Goal: Information Seeking & Learning: Learn about a topic

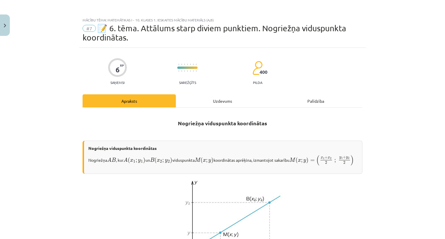
scroll to position [113, 0]
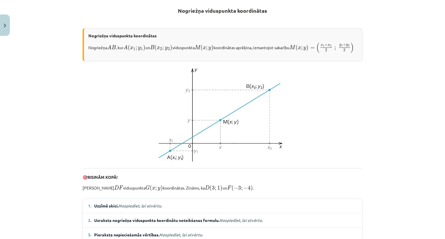
click at [154, 209] on span "Uzzīmē skici. Nospiediet, lai atvērtu." at bounding box center [128, 206] width 68 height 6
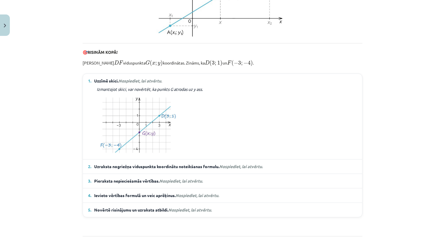
scroll to position [238, 0]
click at [249, 169] on em "Nospiediet, lai atvērtu." at bounding box center [240, 166] width 43 height 5
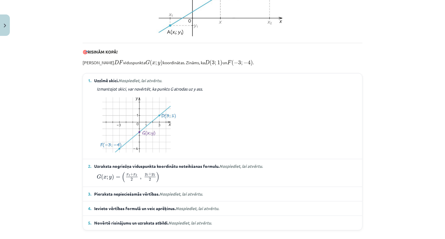
click at [164, 197] on details "3. Pieraksta nepieciešamās vērtības. Nospiediet, lai atvērtu. x ₁ = 3 ; x ₂ = −…" at bounding box center [222, 194] width 279 height 14
click at [172, 197] on span "Nospiediet, lai atvērtu." at bounding box center [180, 194] width 43 height 5
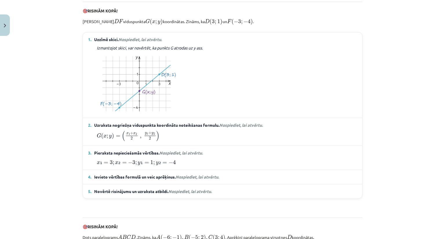
scroll to position [282, 0]
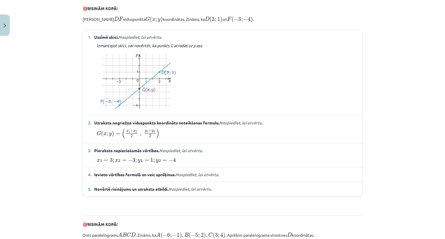
click at [208, 177] on span "Nospiediet, lai atvērtu." at bounding box center [197, 174] width 43 height 5
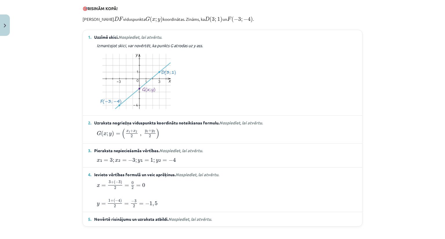
click at [178, 222] on span "Nospiediet, lai atvērtu." at bounding box center [189, 219] width 43 height 5
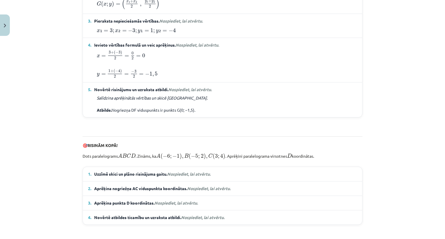
scroll to position [412, 0]
click at [177, 177] on em "Nospiediet, lai atvērtu." at bounding box center [188, 174] width 43 height 5
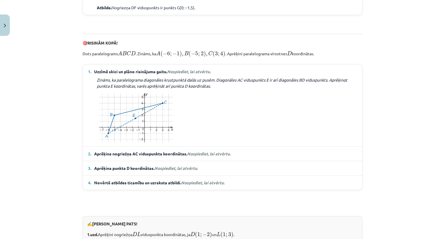
scroll to position [514, 0]
click at [212, 157] on span "Nospiediet, lai atvērtu." at bounding box center [208, 154] width 43 height 5
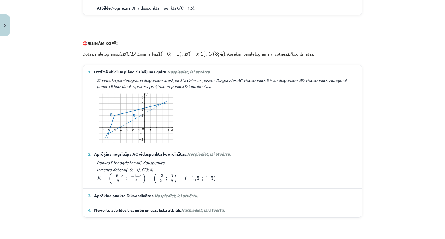
scroll to position [543, 0]
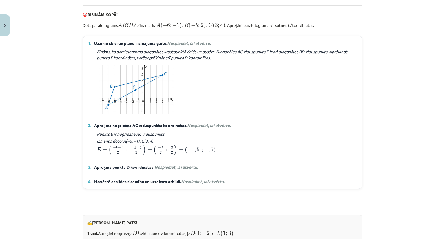
click at [178, 170] on span "Nospiediet, lai atvērtu." at bounding box center [175, 167] width 43 height 5
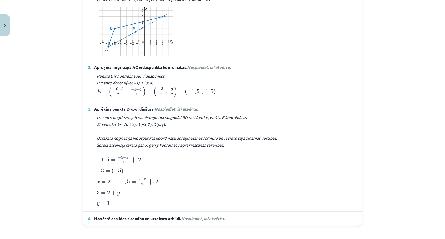
scroll to position [600, 0]
click at [212, 222] on span "Nospiediet, lai atvērtu." at bounding box center [202, 218] width 43 height 5
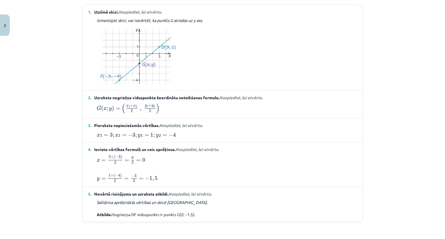
scroll to position [316, 0]
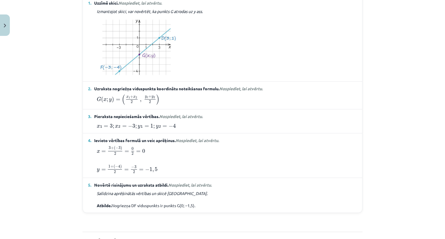
click at [68, 154] on div "Mācību tēma: Matemātikas i - 10. klases 1. ieskaites mācību materiāls (a,b) #7 …" at bounding box center [222, 119] width 445 height 239
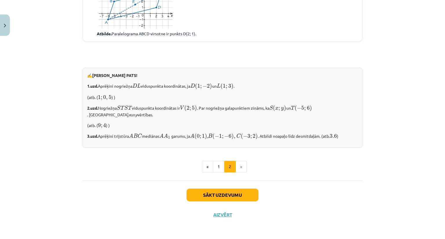
scroll to position [858, 0]
drag, startPoint x: 97, startPoint y: 108, endPoint x: 133, endPoint y: 117, distance: 37.0
click at [133, 117] on p "2.uzd. Nogriežņa S T S T S T S T viduspunkta koordinātas ir V ( 2 ; 5 ) V ( 2 ;…" at bounding box center [222, 111] width 271 height 14
copy p "Nogriežņa S T S T S T S T viduspunkta koordinātas ir V ( 2 ; 5 ) V ( 2 ; 5 ) . …"
click at [110, 172] on ul "« 1 2 »" at bounding box center [223, 167] width 280 height 12
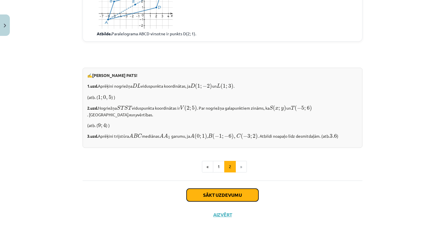
click at [196, 200] on button "Sākt uzdevumu" at bounding box center [223, 195] width 72 height 13
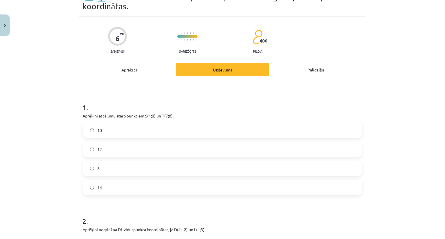
scroll to position [14, 0]
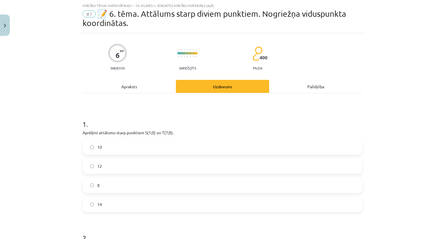
click at [100, 148] on label "10" at bounding box center [222, 147] width 279 height 14
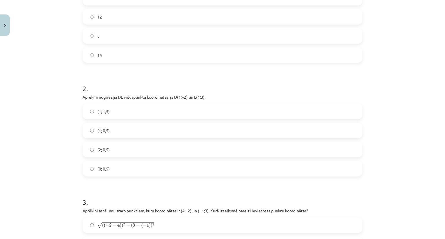
scroll to position [175, 0]
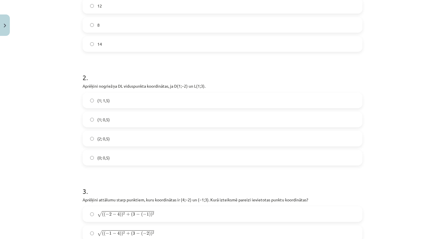
click at [110, 123] on label "(1; 0,5)" at bounding box center [222, 119] width 279 height 14
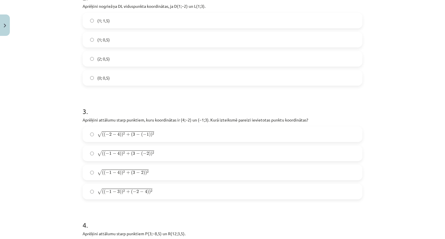
scroll to position [257, 0]
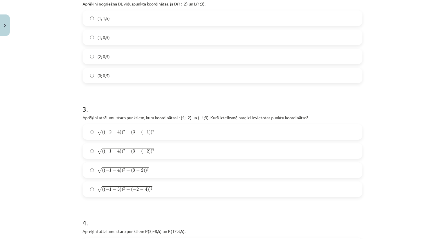
click at [92, 149] on label "√ ( ( − 1 − 4 ) ) 2 + ( 3 − ( − 2 ) ) 2 ( ( − 1 − 4 ) ) 2 + ( 3 − ( − 2 ) ) 2" at bounding box center [222, 151] width 279 height 14
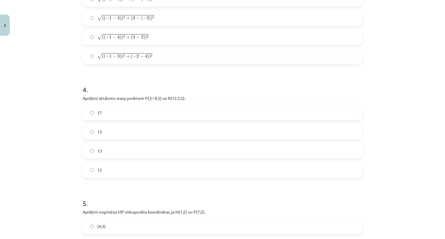
scroll to position [391, 0]
click at [92, 134] on label "15" at bounding box center [222, 131] width 279 height 14
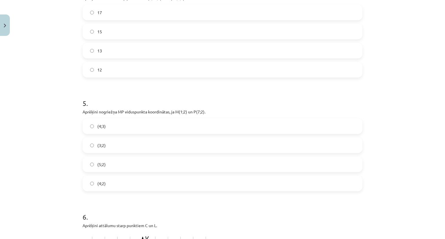
scroll to position [491, 0]
click at [92, 186] on label "(4;2)" at bounding box center [222, 184] width 279 height 14
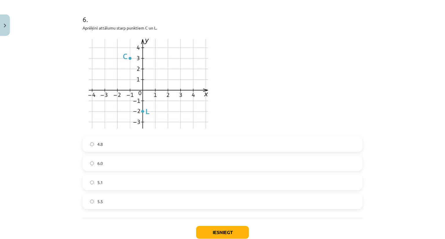
scroll to position [697, 0]
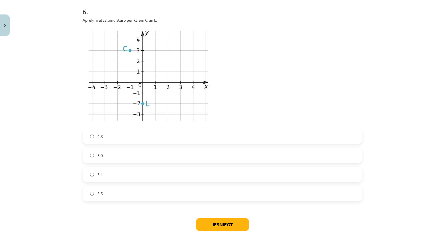
click at [94, 171] on label "5.1" at bounding box center [222, 175] width 279 height 14
click at [196, 223] on button "Iesniegt" at bounding box center [222, 225] width 53 height 13
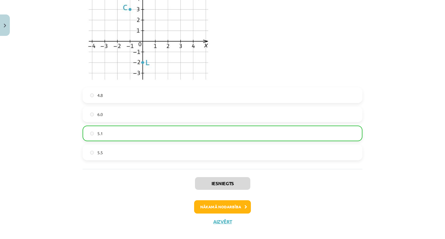
scroll to position [744, 0]
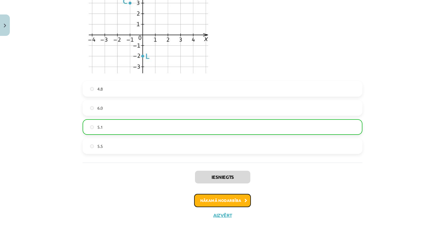
click at [216, 198] on button "Nākamā nodarbība" at bounding box center [222, 200] width 57 height 13
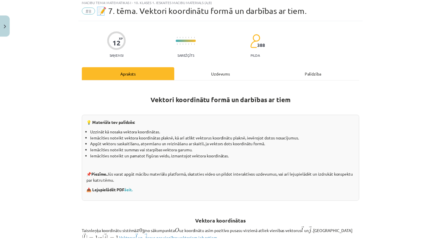
scroll to position [14, 0]
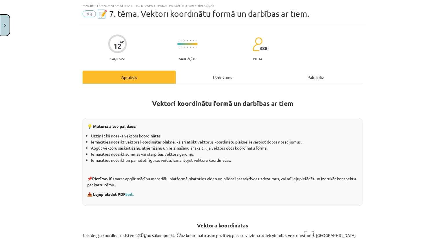
click at [8, 18] on button "Close" at bounding box center [5, 24] width 10 height 21
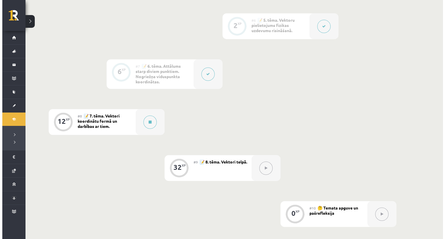
scroll to position [372, 0]
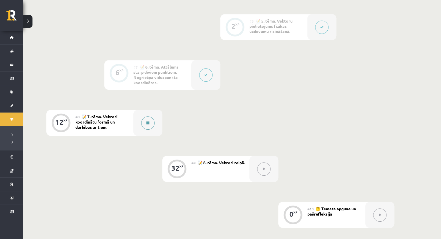
click at [146, 124] on button at bounding box center [147, 123] width 13 height 13
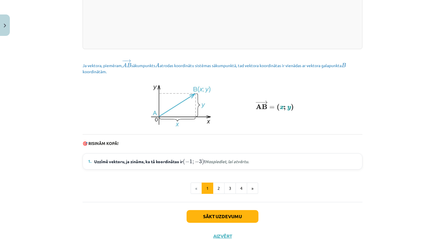
scroll to position [779, 0]
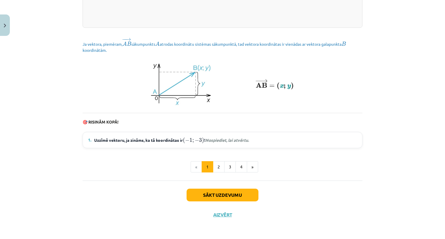
click at [209, 144] on details "1. Uzzīmē vektoru, ja zināms, ka tā koordinātas ir ( − 1 ; − 3 ) ( − 1 ; − 3 ) …" at bounding box center [222, 140] width 279 height 16
click at [208, 141] on em "Nospiediet, lai atvērtu." at bounding box center [226, 140] width 43 height 5
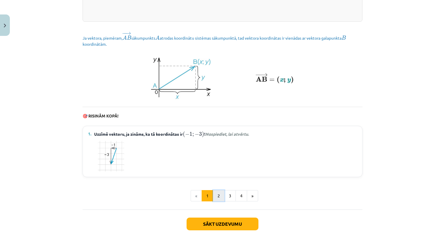
click at [214, 202] on button "2" at bounding box center [219, 196] width 12 height 12
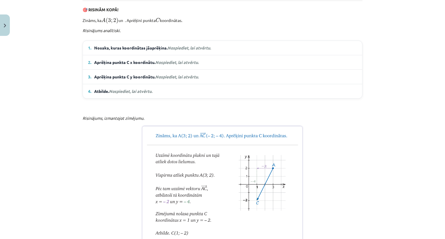
scroll to position [346, 0]
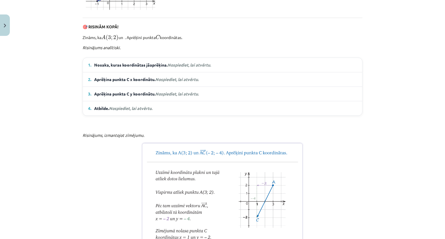
click at [124, 41] on p "Zināms, ka A ( 3 ; 2 ) A ( 3 ; 2 ) un . Aprēķini punkta C C koordinātas." at bounding box center [223, 37] width 280 height 8
click at [151, 51] on p "Risinājums analītiski." at bounding box center [223, 48] width 280 height 6
click at [175, 68] on em "Nospiediet, lai atvērtu." at bounding box center [189, 64] width 43 height 5
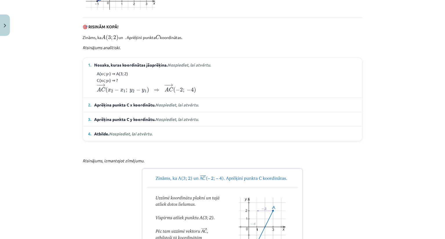
click at [161, 108] on em "Nospiediet, lai atvērtu." at bounding box center [176, 104] width 43 height 5
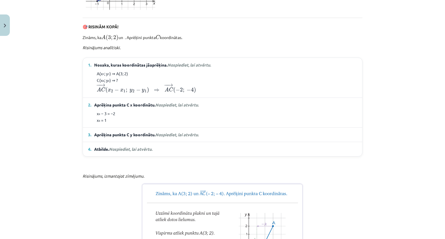
click at [183, 142] on details "3. Aprēķina punkta C y koordinātu. Nospiediet, lai atvērtu. y₂ − 2 = −4 y₂ = −2" at bounding box center [222, 135] width 279 height 14
click at [175, 137] on span "Nospiediet, lai atvērtu." at bounding box center [176, 134] width 43 height 5
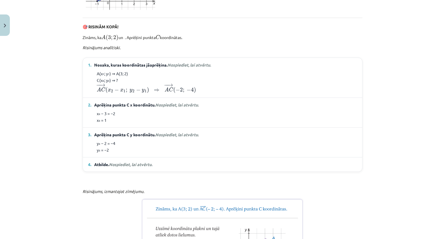
click at [139, 167] on span "Nospiediet, lai atvērtu." at bounding box center [130, 164] width 43 height 5
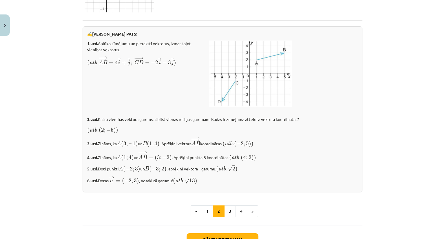
scroll to position [987, 0]
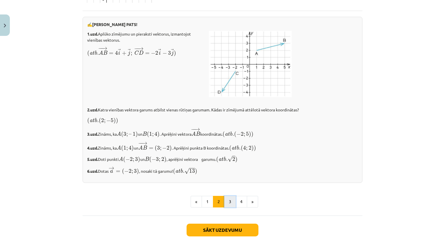
click at [228, 208] on button "3" at bounding box center [230, 202] width 12 height 12
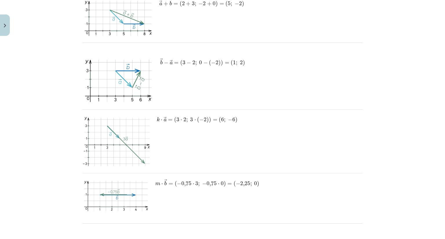
scroll to position [646, 0]
click at [403, 184] on div "Mācību tēma: Matemātikas i - 10. klases 1. ieskaites mācību materiāls (a,b) #8 …" at bounding box center [222, 119] width 445 height 239
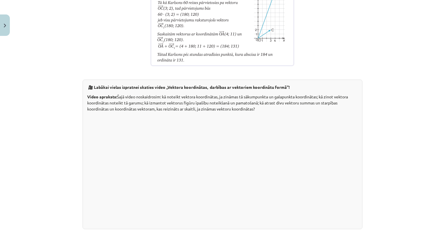
scroll to position [956, 0]
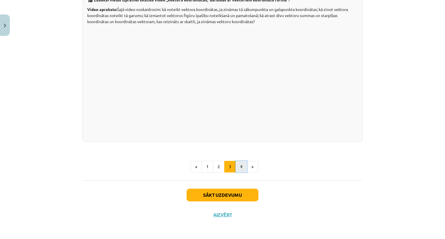
click at [238, 164] on button "4" at bounding box center [242, 167] width 12 height 12
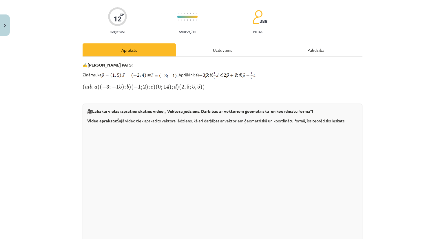
scroll to position [42, 0]
click at [228, 52] on div "Uzdevums" at bounding box center [222, 49] width 93 height 13
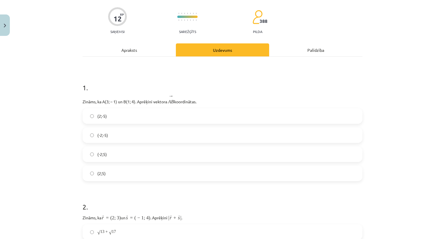
scroll to position [14, 0]
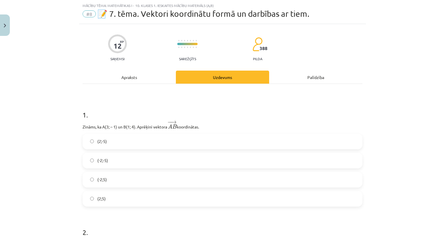
drag, startPoint x: 81, startPoint y: 126, endPoint x: 215, endPoint y: 125, distance: 134.5
click at [215, 125] on p "Zināms, ka A(3; – 1) un B(1; 4). Aprēķini vektora ﻿ − − → A B A B → ﻿ koordināt…" at bounding box center [223, 126] width 280 height 10
copy p "Zināms, ka A(3; – 1) un B(1; 4). Aprēķini vektora ﻿ − − → A B A B → ﻿ koordināt…"
click at [128, 73] on div "Apraksts" at bounding box center [129, 77] width 93 height 13
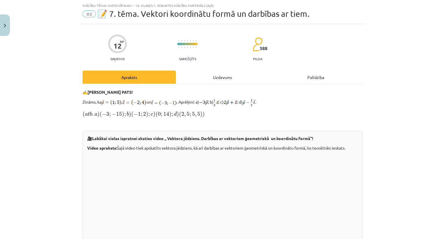
scroll to position [160, 0]
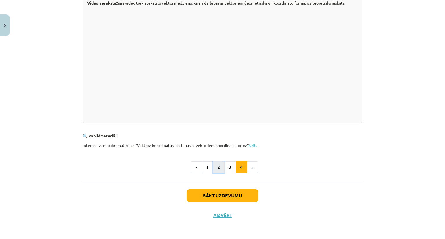
click at [222, 170] on button "2" at bounding box center [219, 168] width 12 height 12
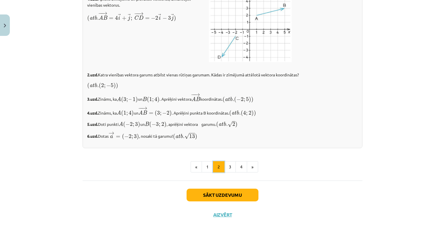
scroll to position [974, 0]
click at [230, 166] on button "3" at bounding box center [230, 167] width 12 height 12
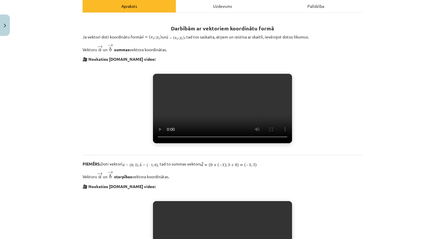
scroll to position [0, 0]
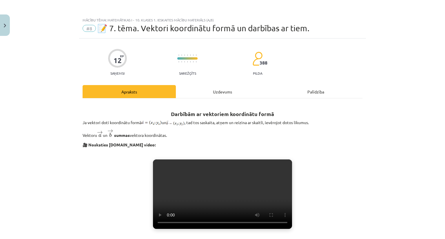
click at [226, 97] on div "Uzdevums" at bounding box center [222, 91] width 93 height 13
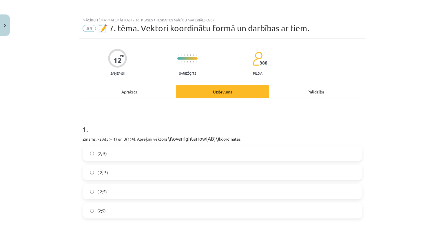
scroll to position [14, 0]
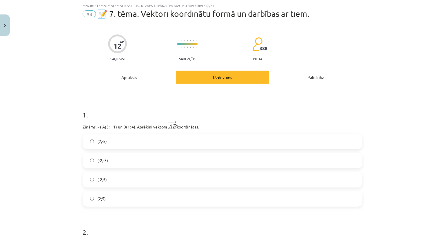
click at [92, 203] on label "(2;5)" at bounding box center [222, 199] width 279 height 14
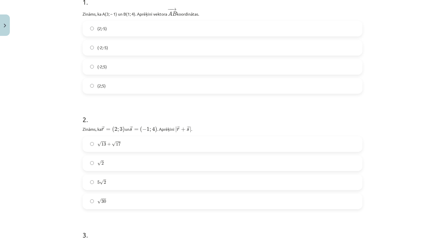
scroll to position [156, 0]
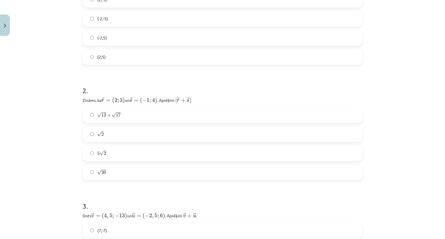
click at [53, 199] on div "Mācību tēma: Matemātikas i - 10. klases 1. ieskaites mācību materiāls (a,b) #8 …" at bounding box center [222, 119] width 445 height 239
click at [83, 100] on p "Zināms, ka ﻿ → r = ( 2 ; 3 ) r → = ( 2 ; 3 ) un ﻿ → s = ( − 1 ; 4 ) s → = ( − 1…" at bounding box center [223, 100] width 280 height 8
click at [62, 138] on div "Mācību tēma: Matemātikas i - 10. klases 1. ieskaites mācību materiāls (a,b) #8 …" at bounding box center [222, 119] width 445 height 239
drag, startPoint x: 80, startPoint y: 99, endPoint x: 193, endPoint y: 99, distance: 112.7
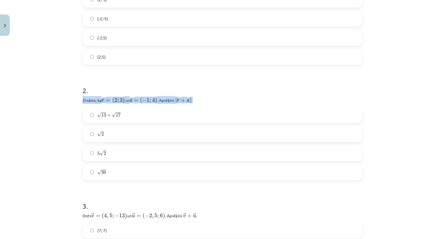
click at [193, 99] on p "Zināms, ka ﻿ → r = ( 2 ; 3 ) r → = ( 2 ; 3 ) un ﻿ → s = ( − 1 ; 4 ) s → = ( − 1…" at bounding box center [223, 100] width 280 height 8
copy p "Zināms, ka ﻿ → r = ( 2 ; 3 ) r → = ( 2 ; 3 ) un ﻿ → s = ( − 1 ; 4 ) s → = ( − 1…"
click at [53, 130] on div "Mācību tēma: Matemātikas i - 10. klases 1. ieskaites mācību materiāls (a,b) #8 …" at bounding box center [222, 119] width 445 height 239
click at [107, 154] on label "5 √ 2 5 2" at bounding box center [222, 153] width 279 height 14
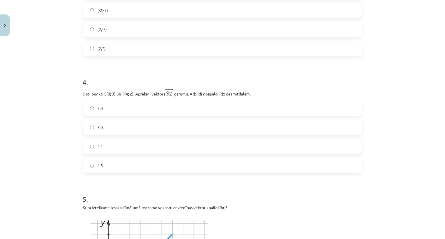
scroll to position [396, 0]
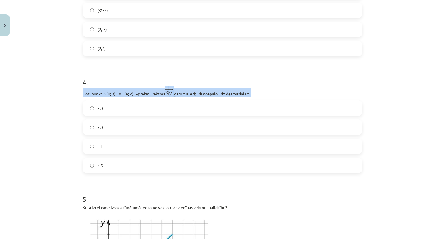
drag, startPoint x: 80, startPoint y: 93, endPoint x: 248, endPoint y: 95, distance: 168.1
copy p "Doti punkti S(0; 3) un T(4; 2). Aprēķini vektora − → S T S T → ﻿ garumu. Atbild…"
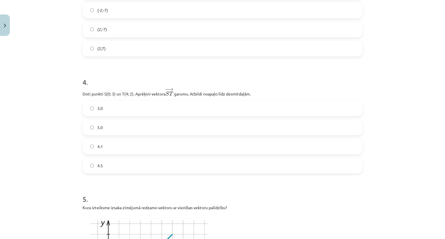
click at [56, 130] on div "Mācību tēma: Matemātikas i - 10. klases 1. ieskaites mācību materiāls (a,b) #8 …" at bounding box center [222, 119] width 445 height 239
click at [97, 108] on span "3.0" at bounding box center [100, 108] width 6 height 6
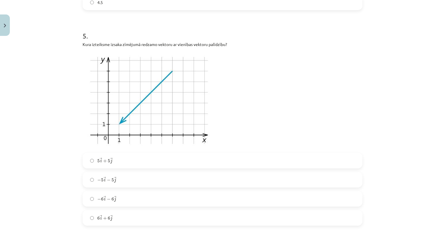
scroll to position [560, 0]
click at [104, 220] on span "6 → i + 6 → j" at bounding box center [104, 218] width 15 height 6
click at [105, 202] on label "− 6 → i − 6 → j − 6 i → − 6 j →" at bounding box center [222, 198] width 279 height 14
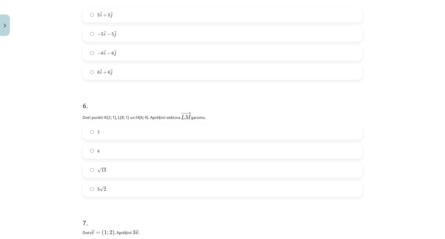
scroll to position [706, 0]
click at [104, 168] on label "√ 13 13" at bounding box center [222, 170] width 279 height 14
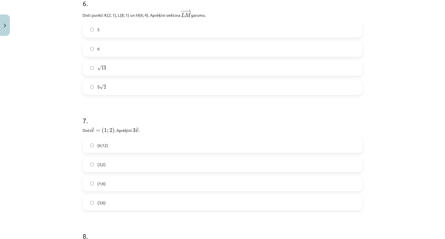
scroll to position [811, 0]
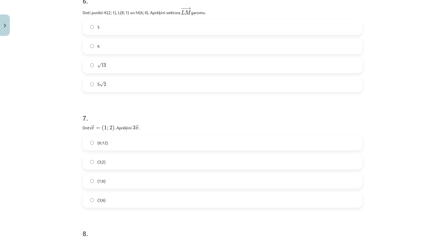
click at [112, 203] on label "(3;6)" at bounding box center [222, 200] width 279 height 14
drag, startPoint x: 80, startPoint y: 127, endPoint x: 145, endPoint y: 130, distance: 64.4
click at [145, 130] on p "Dots → v = ( 1 ; 2 ) v → = ( 1 ; 2 ) ﻿. Aprēķini ﻿ 3 → v 3 v → ﻿." at bounding box center [223, 128] width 280 height 8
click at [136, 129] on span "v" at bounding box center [137, 128] width 3 height 3
click at [124, 130] on p "Dots → v = ( 1 ; 2 ) v → = ( 1 ; 2 ) ﻿. Aprēķini ﻿ 3 → v 3 v → ﻿." at bounding box center [223, 128] width 280 height 8
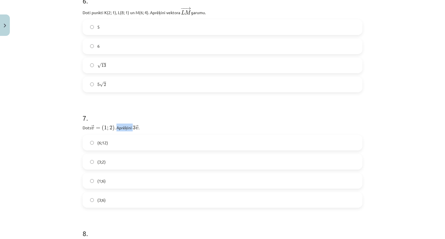
click at [124, 130] on p "Dots → v = ( 1 ; 2 ) v → = ( 1 ; 2 ) ﻿. Aprēķini ﻿ 3 → v 3 v → ﻿." at bounding box center [223, 128] width 280 height 8
drag, startPoint x: 79, startPoint y: 127, endPoint x: 154, endPoint y: 130, distance: 74.5
click at [154, 130] on div "12 XP Saņemsi Sarežģīts 388 pilda Apraksts Uzdevums Palīdzība 1 . Zināms, ka A(…" at bounding box center [222, 86] width 287 height 1716
copy p "Dots → v = ( 1 ; 2 ) v → = ( 1 ; 2 ) ﻿. Aprēķini ﻿ 3 → v 3 v → ﻿."
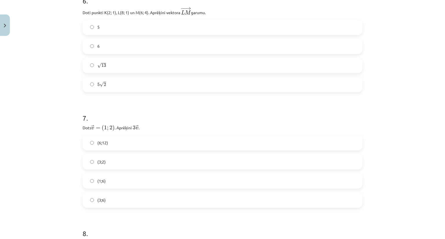
click at [71, 175] on div "Mācību tēma: Matemātikas i - 10. klases 1. ieskaites mācību materiāls (a,b) #8 …" at bounding box center [222, 119] width 445 height 239
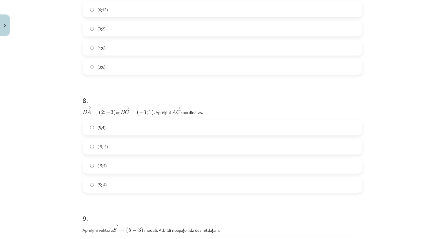
scroll to position [944, 0]
click at [101, 114] on span "2" at bounding box center [102, 112] width 3 height 4
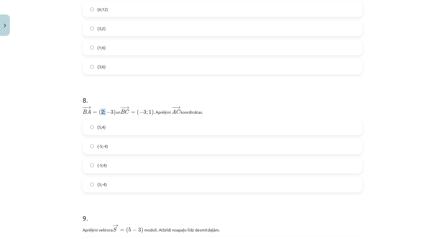
click at [101, 114] on span "2" at bounding box center [102, 112] width 3 height 4
click at [108, 112] on span "−" at bounding box center [108, 112] width 4 height 4
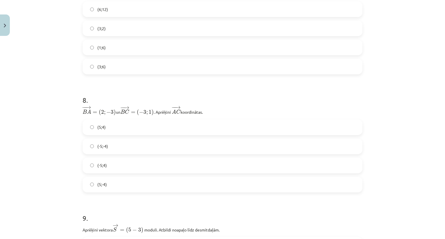
click at [108, 112] on span "−" at bounding box center [108, 112] width 4 height 4
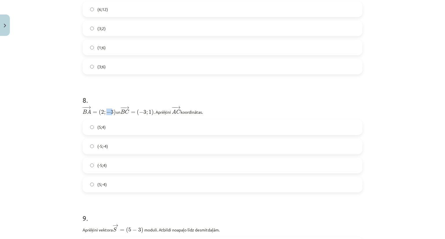
drag, startPoint x: 81, startPoint y: 110, endPoint x: 213, endPoint y: 112, distance: 132.5
click at [213, 112] on p "− − → B A = ( 2 ; − 3 ) B A → = ( 2 ; − 3 ) un ﻿ − − → B C = ( − 3 ; 1 ) B C → …" at bounding box center [223, 111] width 280 height 10
copy p "B A = ( 2 ; − 3 ) B A → = ( 2 ; − 3 ) un ﻿ − − → B C = ( − 3 ; 1 ) B C → = ( − …"
click at [44, 144] on div "Mācību tēma: Matemātikas i - 10. klases 1. ieskaites mācību materiāls (a,b) #8 …" at bounding box center [222, 119] width 445 height 239
click at [105, 164] on label "(-5;4)" at bounding box center [222, 166] width 279 height 14
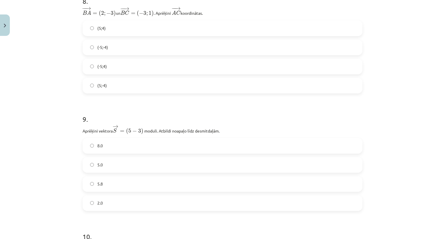
scroll to position [1052, 0]
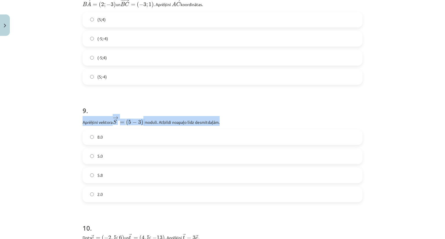
drag, startPoint x: 81, startPoint y: 122, endPoint x: 242, endPoint y: 122, distance: 161.4
click at [242, 122] on p "Aprēķini vektora → S = ( 5 − 3 ) S → = ( 5 − 3 ) ﻿﻿ moduli. Atbildi noapaļo līd…" at bounding box center [223, 121] width 280 height 10
copy p "Aprēķini vektora → S = ( 5 − 3 ) S → = ( 5 − 3 ) ﻿﻿ moduli. Atbildi noapaļo līd…"
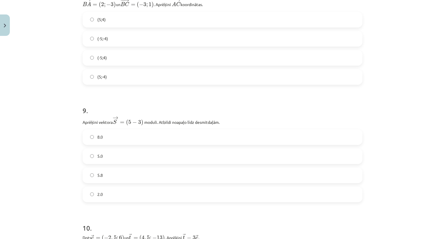
click at [61, 156] on div "Mācību tēma: Matemātikas i - 10. klases 1. ieskaites mācību materiāls (a,b) #8 …" at bounding box center [222, 119] width 445 height 239
click at [91, 172] on label "5.8" at bounding box center [222, 175] width 279 height 14
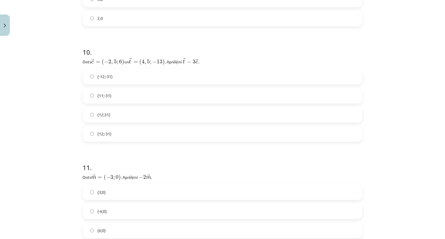
scroll to position [1229, 0]
click at [106, 136] on span "(12;-31)" at bounding box center [104, 133] width 14 height 6
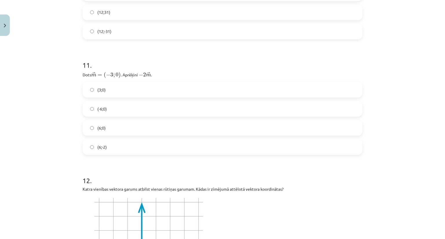
scroll to position [1331, 0]
drag, startPoint x: 80, startPoint y: 74, endPoint x: 166, endPoint y: 75, distance: 85.8
copy p "Dots ﻿ → m = ( − 3 ; 0 ) m → = ( − 3 ; 0 ) . Aprēķini ﻿ − 2 → m − 2 m → ﻿."
click at [67, 194] on div "Mācību tēma: Matemātikas i - 10. klases 1. ieskaites mācību materiāls (a,b) #8 …" at bounding box center [222, 119] width 445 height 239
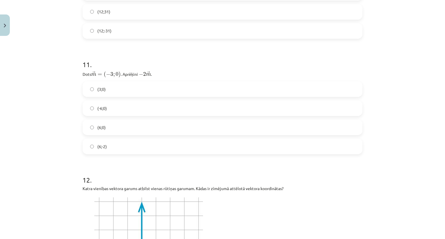
click at [100, 125] on span "(6;0)" at bounding box center [101, 128] width 8 height 6
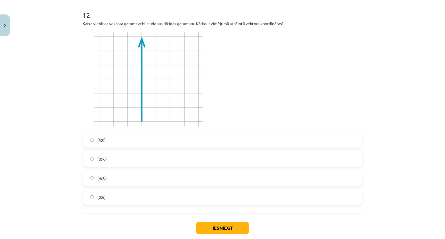
scroll to position [1497, 0]
click at [112, 140] on label "(6;0)" at bounding box center [222, 139] width 279 height 14
click at [109, 193] on label "(0;6)" at bounding box center [222, 197] width 279 height 14
click at [226, 225] on button "Iesniegt" at bounding box center [222, 228] width 53 height 13
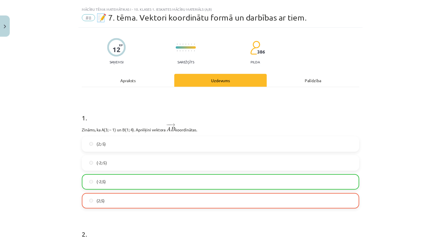
scroll to position [12, 0]
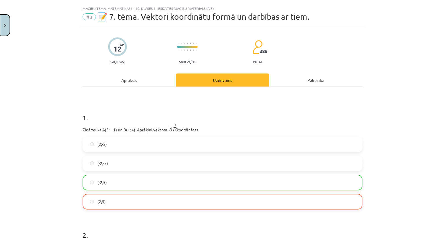
click at [2, 32] on button "Close" at bounding box center [5, 24] width 10 height 21
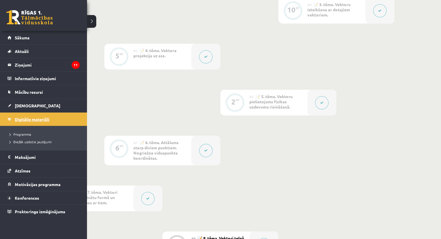
click at [13, 119] on link "Digitālie materiāli" at bounding box center [44, 119] width 72 height 13
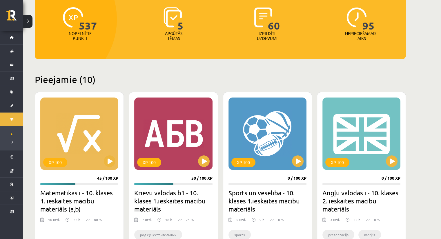
scroll to position [99, 0]
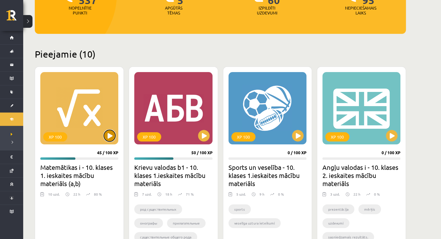
click at [108, 133] on button at bounding box center [110, 136] width 12 height 12
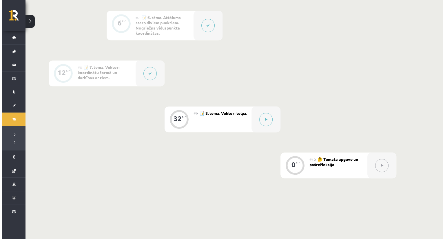
scroll to position [463, 0]
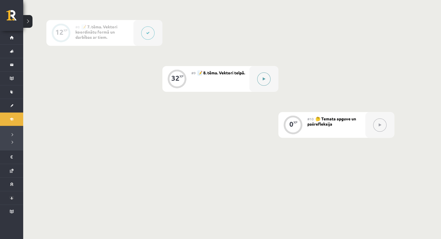
click at [260, 81] on button at bounding box center [263, 78] width 13 height 13
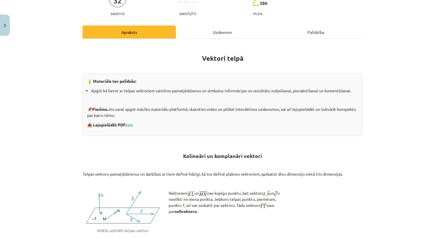
scroll to position [0, 0]
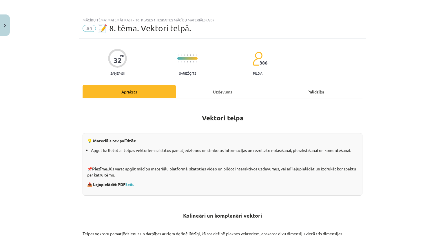
click at [234, 96] on div "Uzdevums" at bounding box center [222, 91] width 93 height 13
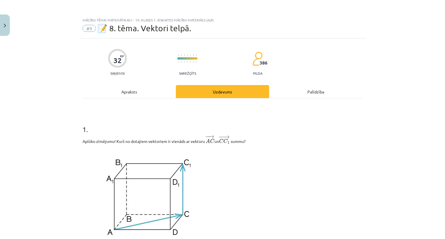
click at [117, 91] on div "Apraksts" at bounding box center [129, 91] width 93 height 13
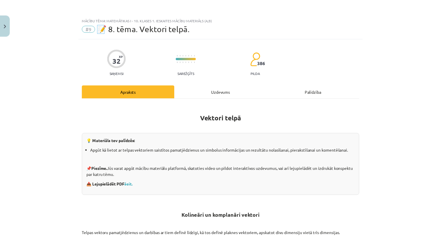
scroll to position [14, 0]
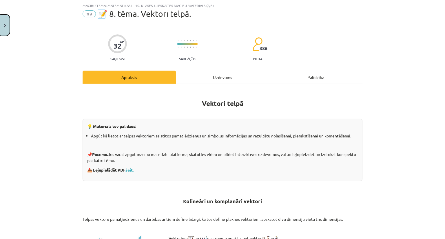
click at [7, 31] on button "Close" at bounding box center [5, 24] width 10 height 21
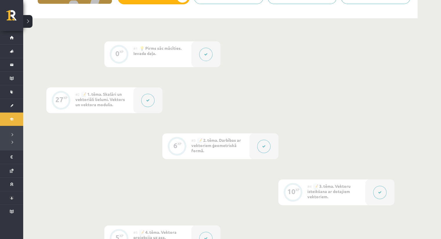
scroll to position [0, 0]
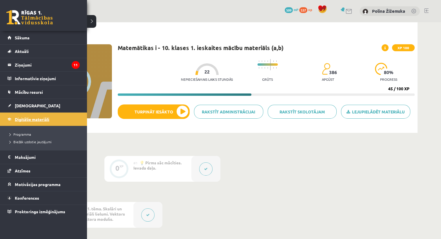
click at [27, 116] on link "Digitālie materiāli" at bounding box center [44, 119] width 72 height 13
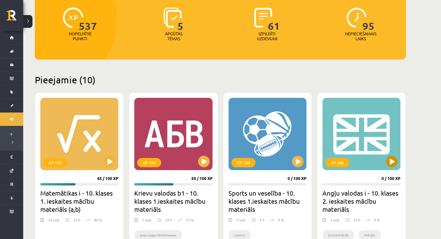
scroll to position [73, 0]
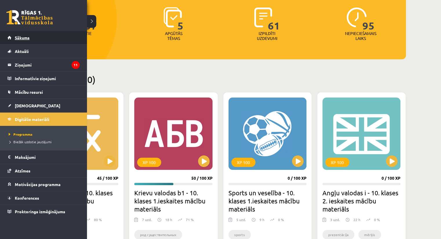
click at [42, 35] on link "Sākums" at bounding box center [44, 37] width 72 height 13
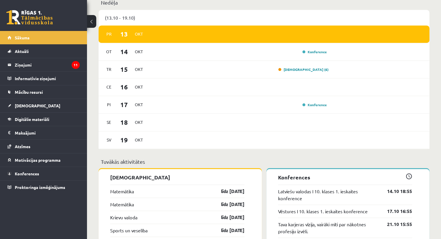
scroll to position [366, 0]
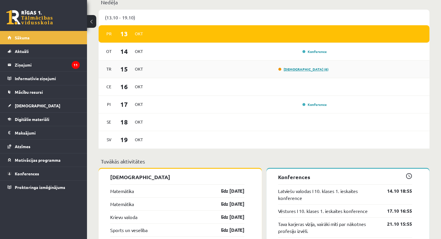
click at [315, 70] on link "Ieskaite (6)" at bounding box center [303, 69] width 50 height 5
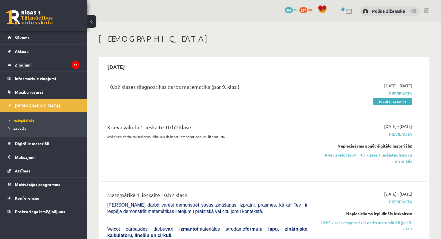
click at [27, 105] on span "[DEMOGRAPHIC_DATA]" at bounding box center [38, 105] width 46 height 5
click at [26, 40] on link "Sākums" at bounding box center [44, 37] width 72 height 13
